Goal: Task Accomplishment & Management: Manage account settings

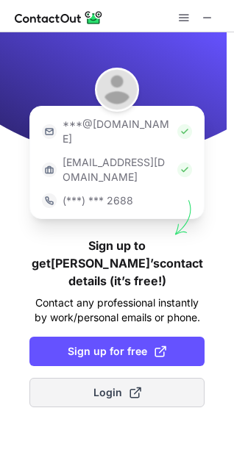
click at [115, 385] on span "Login" at bounding box center [117, 392] width 48 height 15
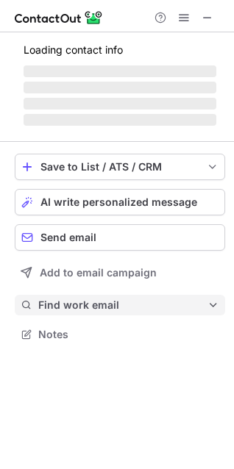
scroll to position [324, 234]
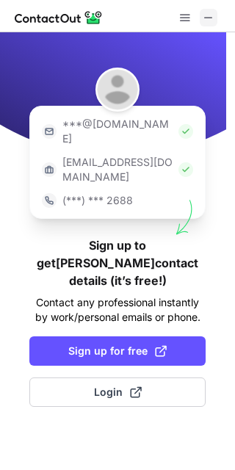
click at [210, 13] on span at bounding box center [209, 18] width 12 height 12
